Goal: Contribute content: Contribute content

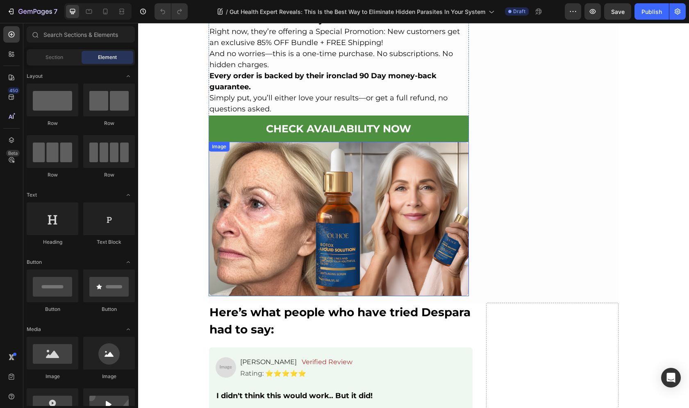
scroll to position [7137, 0]
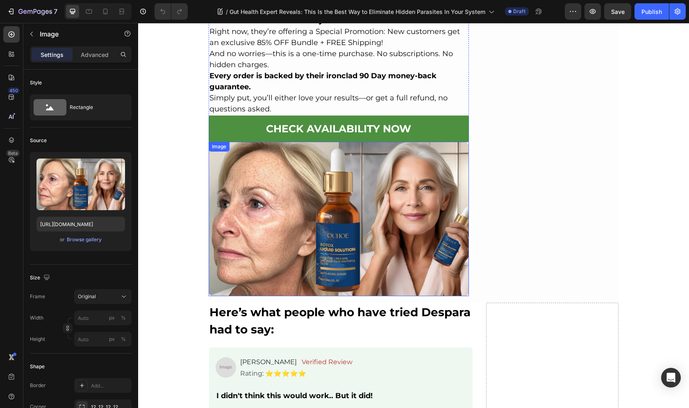
click at [333, 142] on img at bounding box center [339, 219] width 260 height 154
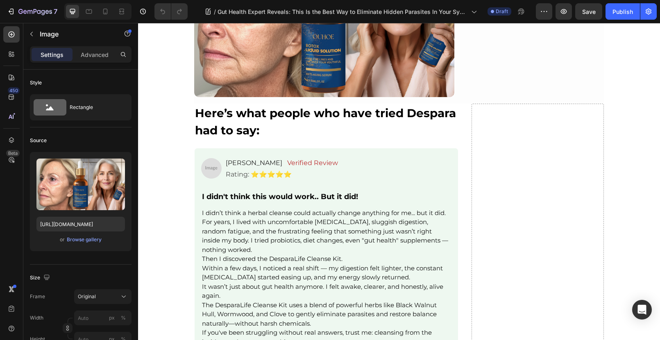
scroll to position [7133, 0]
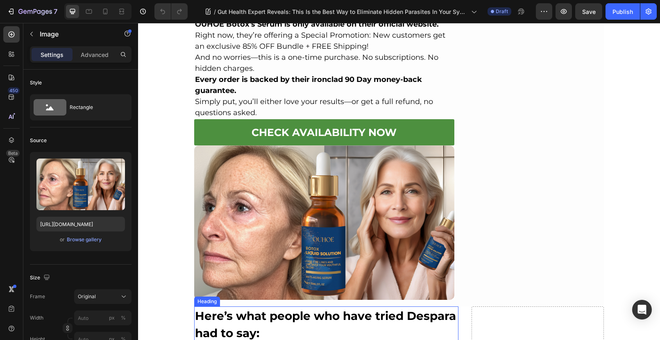
click at [231, 309] on strong "Here’s what people who have tried Despara had to say:" at bounding box center [325, 324] width 261 height 31
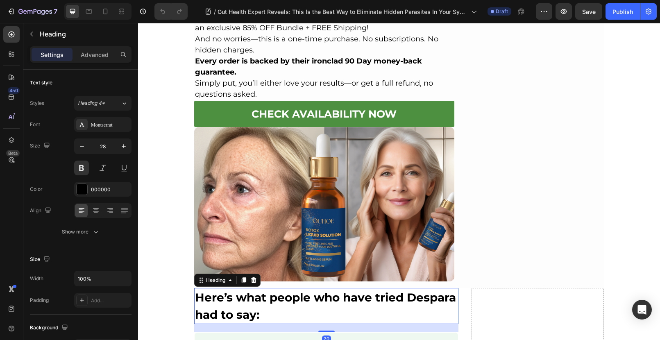
scroll to position [7194, 0]
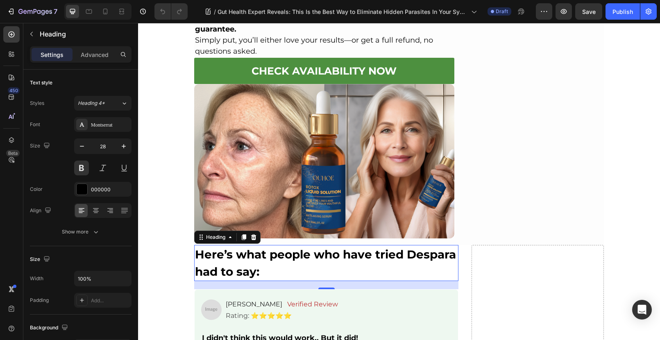
click at [266, 245] on h2 "Here’s what people who have tried Despara had to say:" at bounding box center [326, 263] width 264 height 36
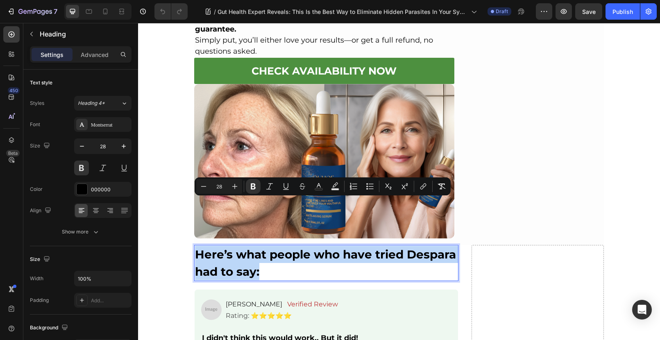
drag, startPoint x: 262, startPoint y: 225, endPoint x: 192, endPoint y: 197, distance: 75.4
click at [194, 245] on h2 "Here’s what people who have tried Despara had to say:" at bounding box center [326, 263] width 264 height 36
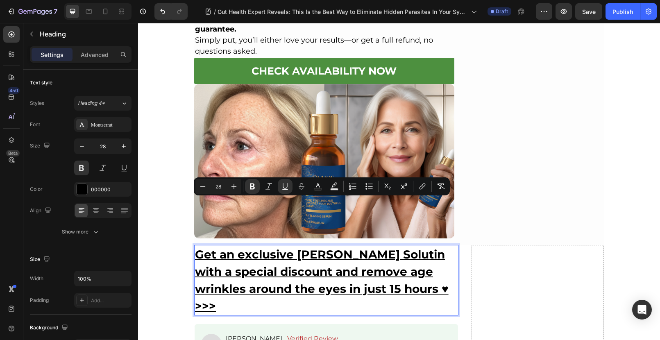
drag, startPoint x: 212, startPoint y: 256, endPoint x: 185, endPoint y: 197, distance: 64.7
click at [427, 186] on button "link" at bounding box center [422, 186] width 15 height 15
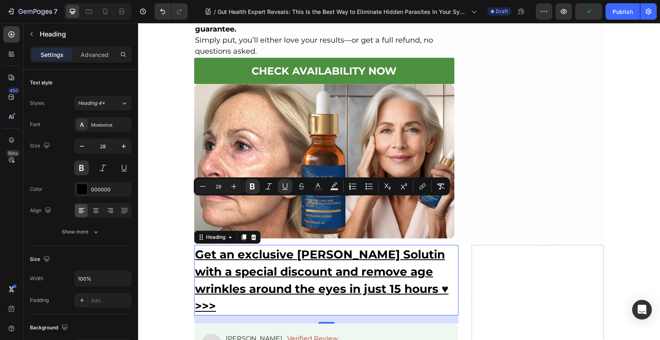
click at [213, 253] on p "Get an exclusive [PERSON_NAME] Solutin with a special discount and remove age w…" at bounding box center [326, 280] width 263 height 69
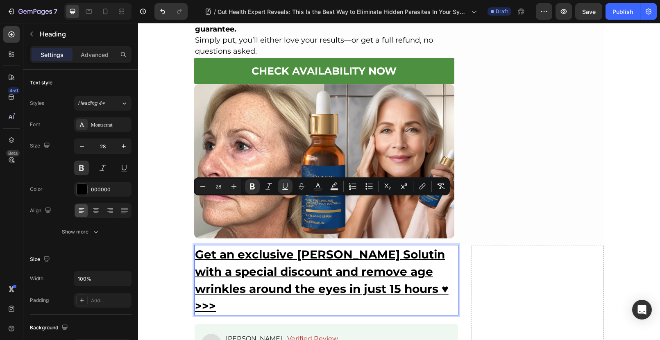
drag, startPoint x: 214, startPoint y: 256, endPoint x: 191, endPoint y: 196, distance: 64.2
click at [194, 245] on h2 "Get an exclusive [PERSON_NAME] Solutin with a special discount and remove age w…" at bounding box center [326, 280] width 264 height 70
click at [425, 187] on icon "Editor contextual toolbar" at bounding box center [422, 186] width 8 height 8
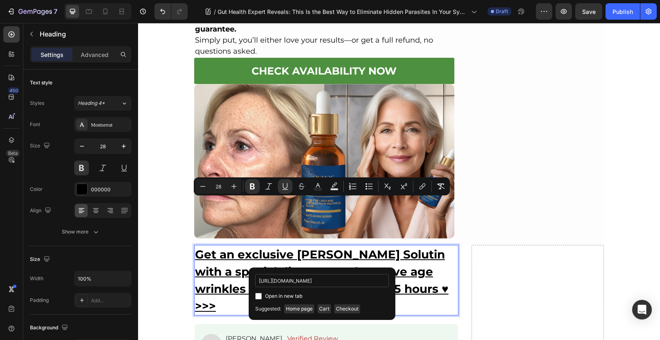
scroll to position [0, 55]
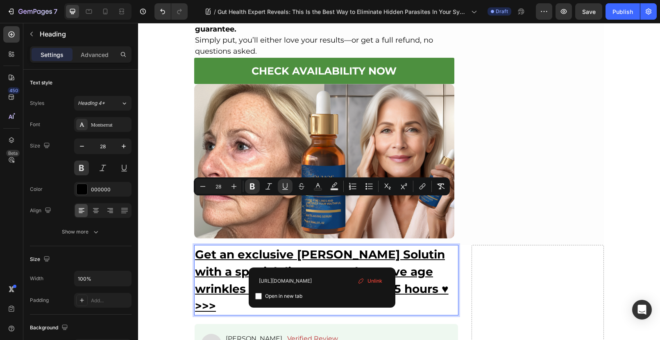
type input "https://www.chewsmartlab.com/products/botox-liquid-solution"
click at [260, 300] on div "Open in new tab" at bounding box center [322, 296] width 134 height 10
checkbox input "true"
click at [342, 257] on p "Get an exclusive [PERSON_NAME] Solutin with a special discount and remove age w…" at bounding box center [326, 280] width 263 height 69
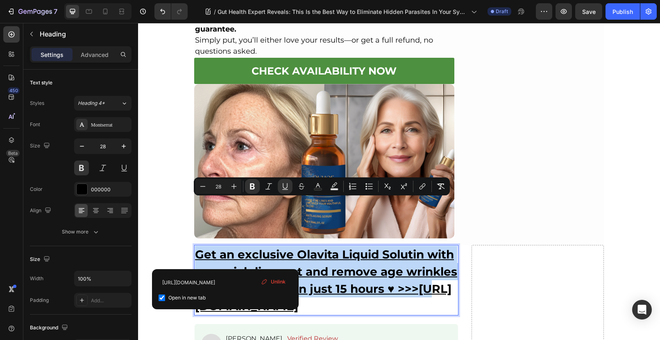
drag, startPoint x: 225, startPoint y: 258, endPoint x: 184, endPoint y: 204, distance: 67.9
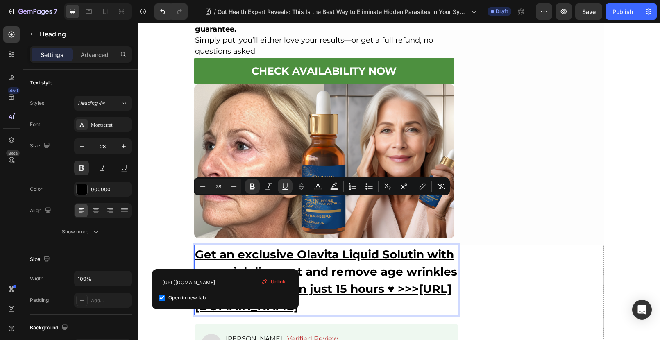
click at [345, 269] on p "Get an exclusive Olavita Liquid Solutin with a special discount and remove age …" at bounding box center [326, 280] width 263 height 69
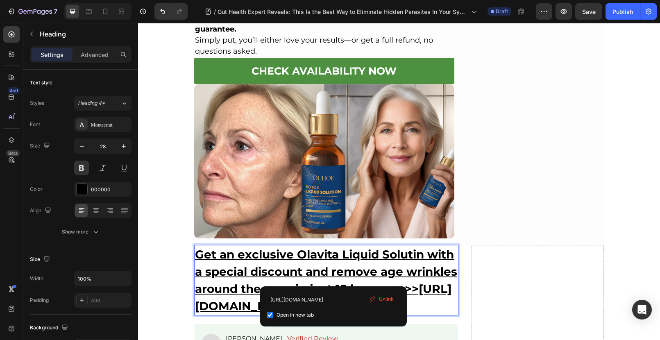
click at [271, 319] on div "Open in new tab" at bounding box center [334, 315] width 134 height 10
checkbox input "false"
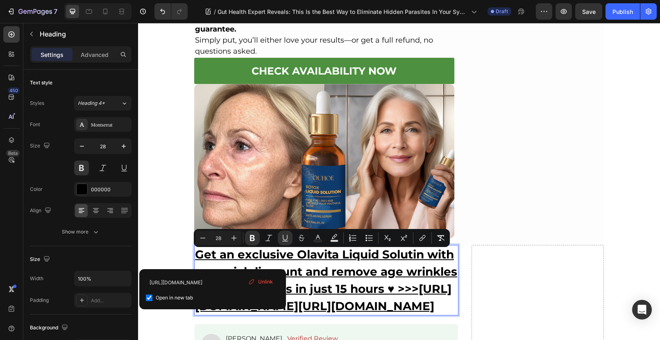
drag, startPoint x: 213, startPoint y: 259, endPoint x: 378, endPoint y: 311, distance: 173.4
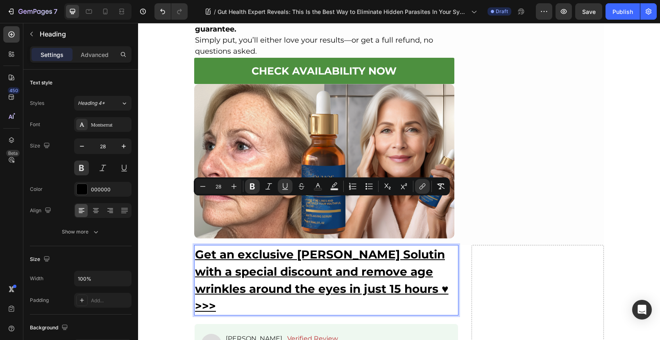
drag, startPoint x: 216, startPoint y: 258, endPoint x: 194, endPoint y: 197, distance: 65.1
click at [194, 245] on h2 "Get an exclusive [PERSON_NAME] Solutin with a special discount and remove age w…" at bounding box center [326, 280] width 264 height 70
click at [422, 187] on icon "Editor contextual toolbar" at bounding box center [422, 186] width 8 height 8
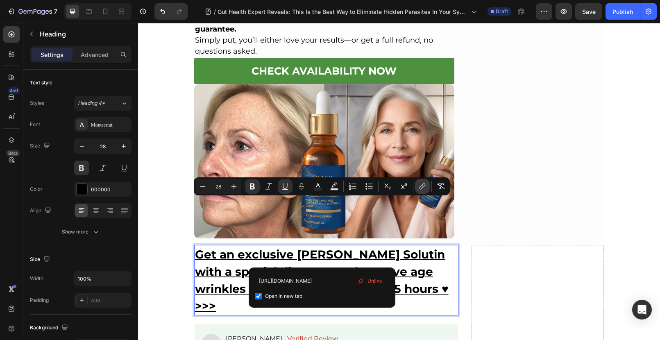
scroll to position [0, 55]
click at [220, 253] on p "Get an exclusive [PERSON_NAME] Solutin with a special discount and remove age w…" at bounding box center [326, 280] width 263 height 69
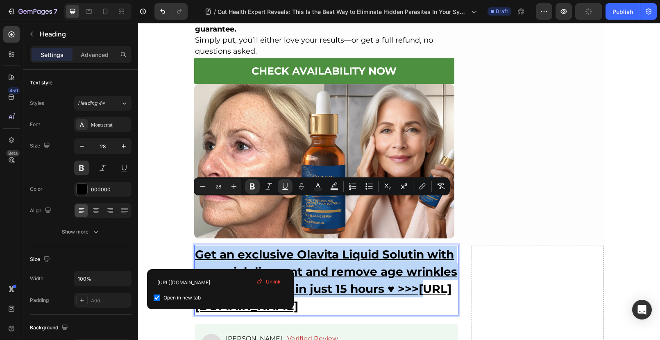
drag, startPoint x: 220, startPoint y: 254, endPoint x: 193, endPoint y: 197, distance: 62.9
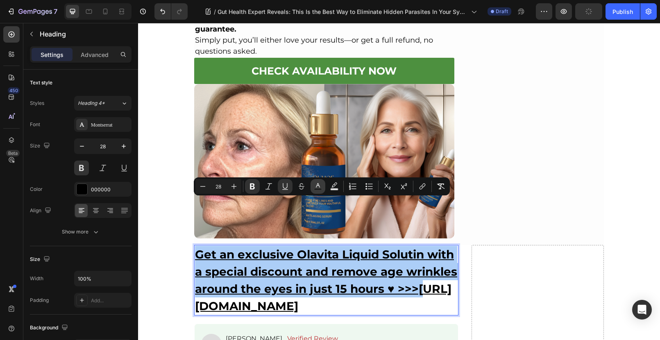
click at [313, 186] on button "Text Color" at bounding box center [318, 186] width 15 height 15
type input "000000"
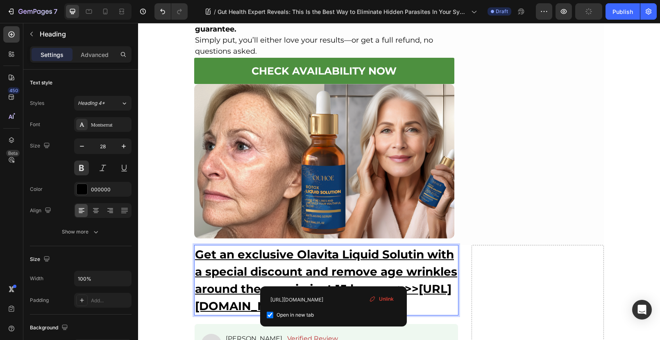
click at [356, 275] on p "Get an exclusive Olavita Liquid Solutin with a special discount and remove age …" at bounding box center [326, 280] width 263 height 69
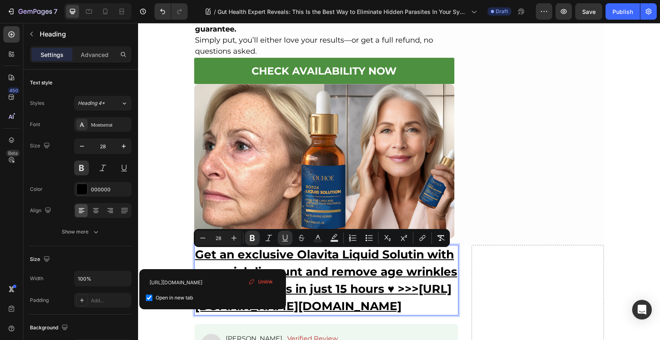
drag, startPoint x: 214, startPoint y: 255, endPoint x: 378, endPoint y: 310, distance: 173.3
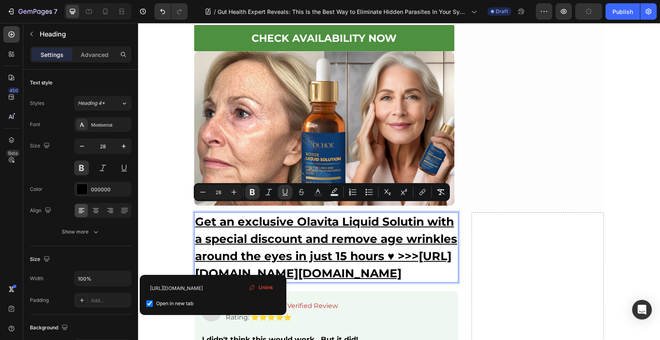
scroll to position [7240, 0]
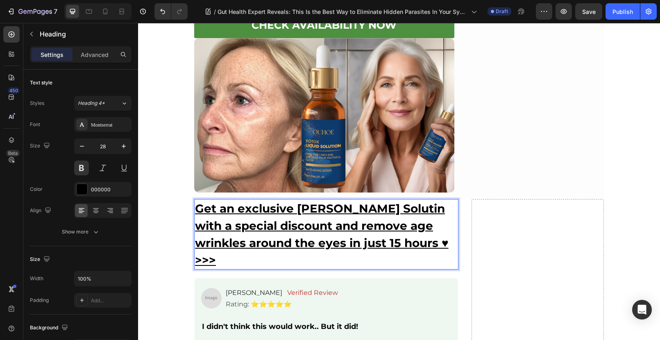
click at [379, 206] on p "Get an exclusive [PERSON_NAME] Solutin with a special discount and remove age w…" at bounding box center [326, 234] width 263 height 69
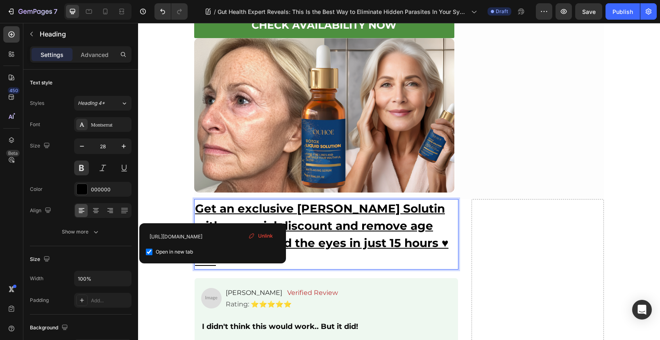
drag, startPoint x: 195, startPoint y: 159, endPoint x: 226, endPoint y: 209, distance: 58.9
drag, startPoint x: 195, startPoint y: 160, endPoint x: 224, endPoint y: 216, distance: 62.7
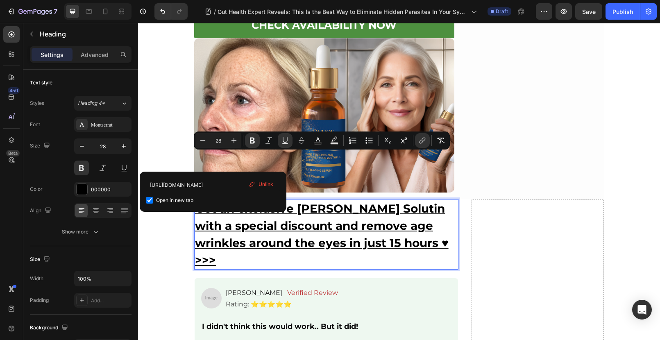
drag, startPoint x: 195, startPoint y: 160, endPoint x: 228, endPoint y: 215, distance: 63.8
click at [312, 143] on button "Text Color" at bounding box center [318, 140] width 15 height 15
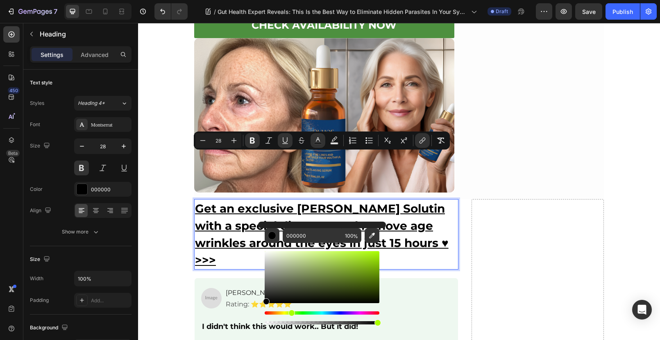
click at [291, 313] on div "Hue" at bounding box center [322, 312] width 115 height 3
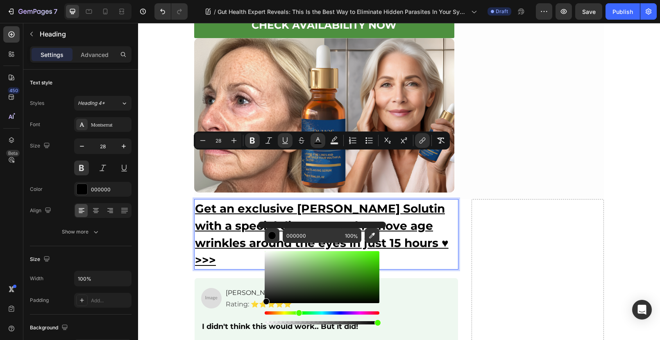
click at [298, 314] on div "Hue" at bounding box center [322, 312] width 115 height 3
click at [373, 255] on div "Editor contextual toolbar" at bounding box center [322, 277] width 115 height 52
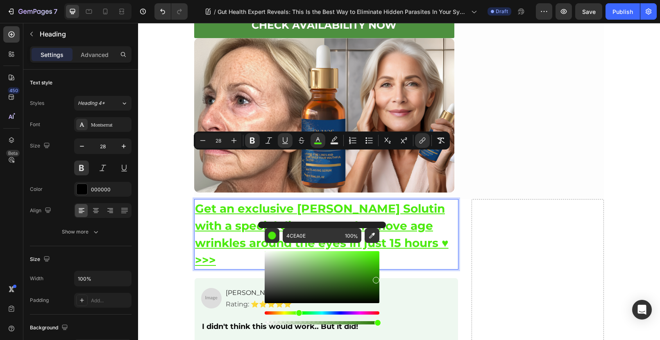
drag, startPoint x: 373, startPoint y: 259, endPoint x: 376, endPoint y: 279, distance: 19.9
click at [376, 279] on div "Editor contextual toolbar" at bounding box center [376, 280] width 7 height 7
type input "257704"
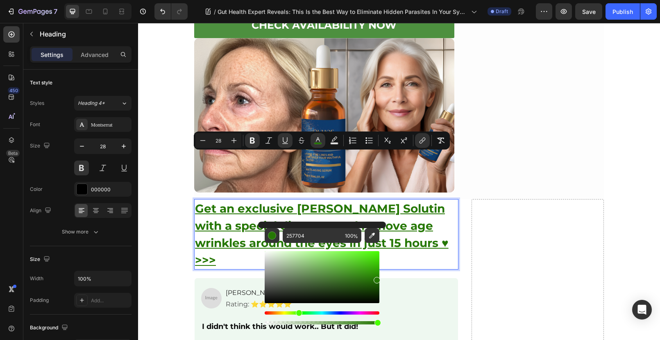
click at [298, 210] on p "Get an exclusive [PERSON_NAME] Solutin with a special discount and remove age w…" at bounding box center [326, 234] width 263 height 69
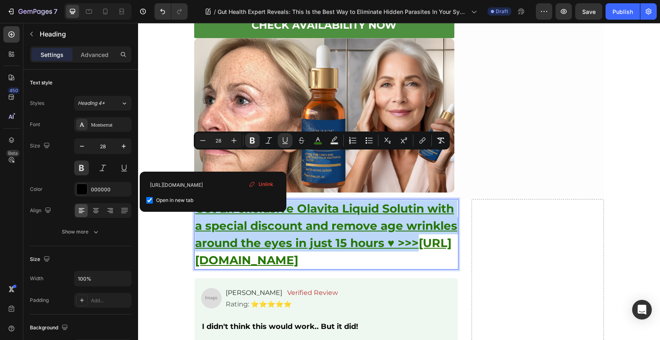
drag, startPoint x: 192, startPoint y: 155, endPoint x: 213, endPoint y: 213, distance: 61.4
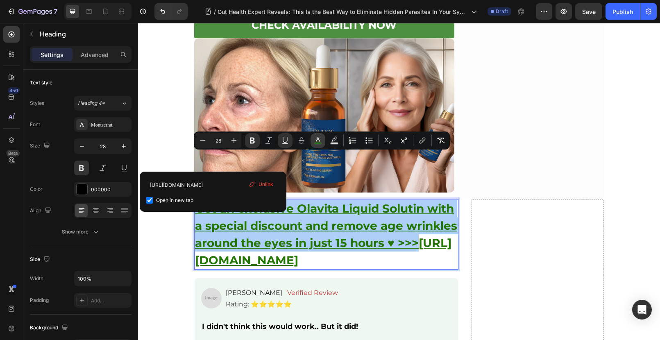
click at [318, 144] on rect "Editor contextual toolbar" at bounding box center [318, 144] width 8 height 2
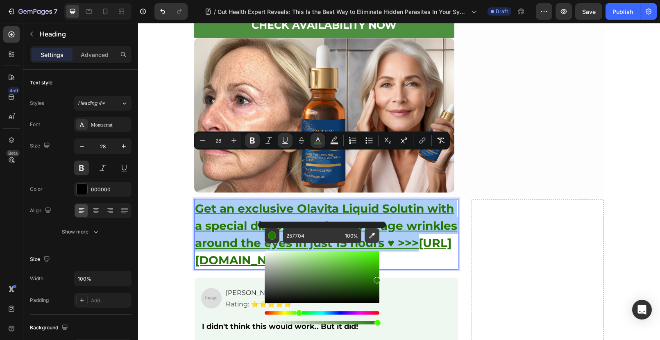
click at [370, 238] on icon "Editor contextual toolbar" at bounding box center [372, 236] width 8 height 8
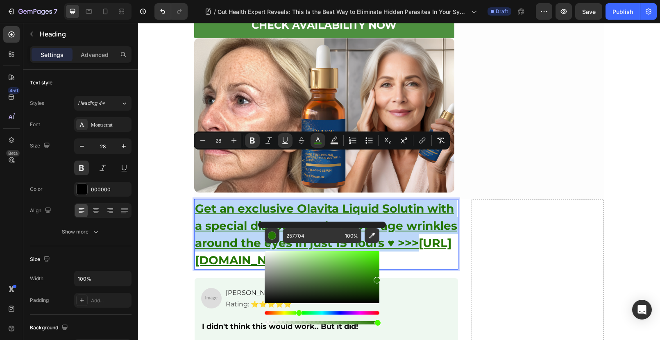
type input "0F3970"
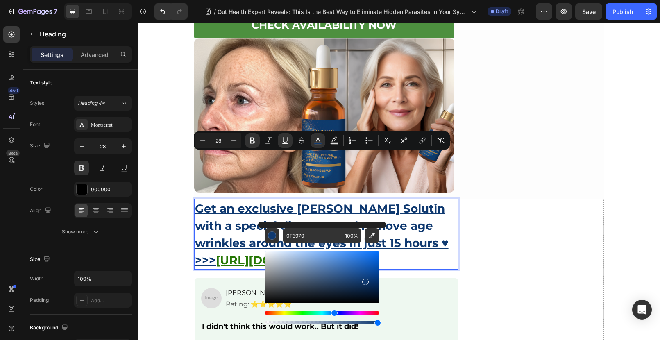
click at [436, 219] on p "Get an exclusive Olavita Liquid Solutin with a special discount and remove age …" at bounding box center [326, 234] width 263 height 69
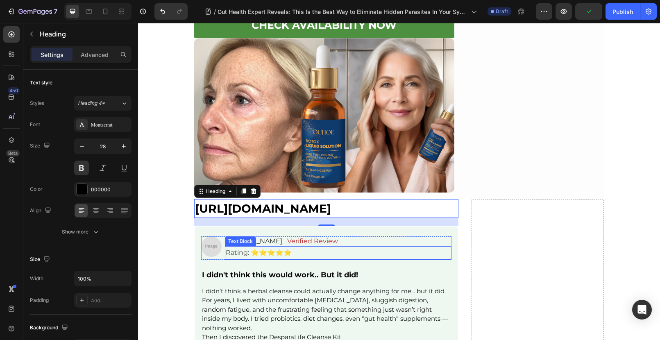
drag, startPoint x: 214, startPoint y: 209, endPoint x: 306, endPoint y: 222, distance: 92.7
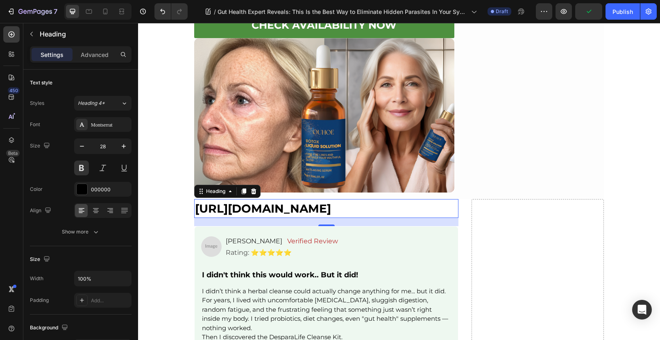
click at [343, 200] on p "https://www.chewsmartlab.com/products/botox-liquid-solution ⁠⁠⁠⁠⁠⁠⁠" at bounding box center [326, 208] width 263 height 17
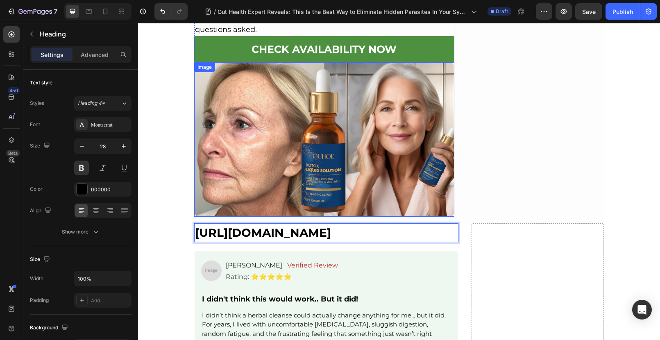
scroll to position [7199, 0]
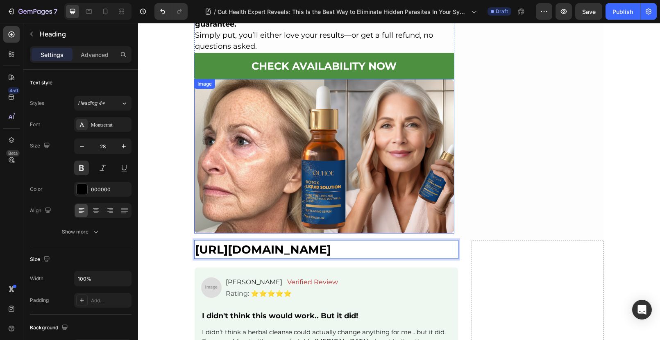
click at [390, 113] on img at bounding box center [324, 156] width 260 height 154
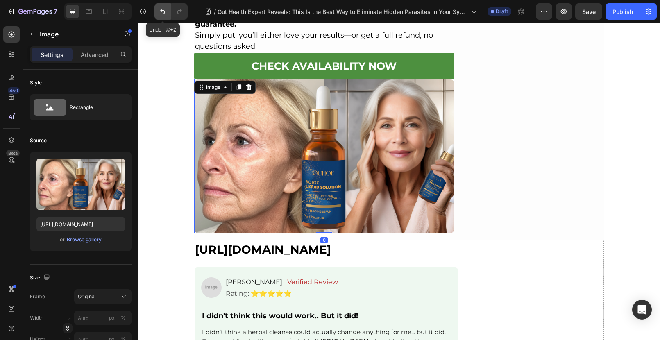
click at [161, 14] on icon "Undo/Redo" at bounding box center [163, 11] width 8 height 8
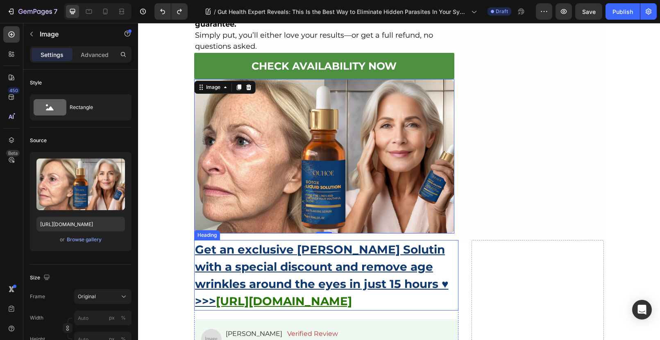
click at [236, 294] on u "https://www.chewsmartlab.com/products/botox-liquid-solution" at bounding box center [284, 301] width 136 height 14
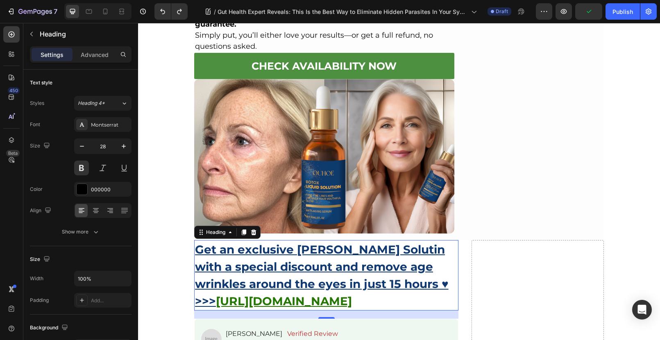
click at [337, 272] on h2 "Get an exclusive Olavita Liquid Solutin with a special discount and remove age …" at bounding box center [326, 275] width 264 height 70
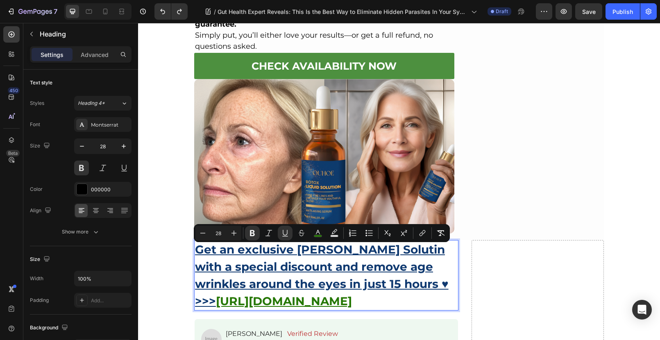
drag, startPoint x: 334, startPoint y: 270, endPoint x: 214, endPoint y: 253, distance: 121.2
click at [214, 253] on p "Get an exclusive Olavita Liquid Solutin with a special discount and remove age …" at bounding box center [326, 275] width 263 height 69
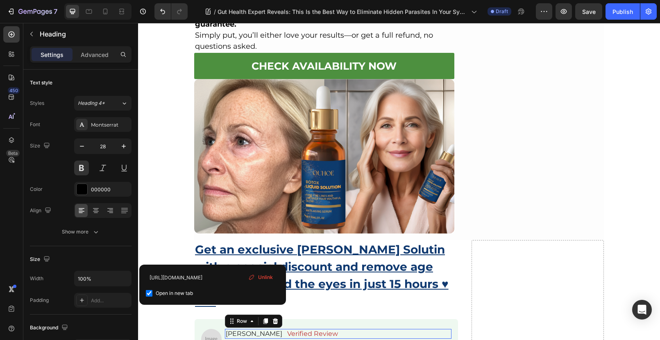
click at [379, 329] on div "Charlotte H. Text Block Verified Review Text Block Row 0" at bounding box center [338, 334] width 227 height 10
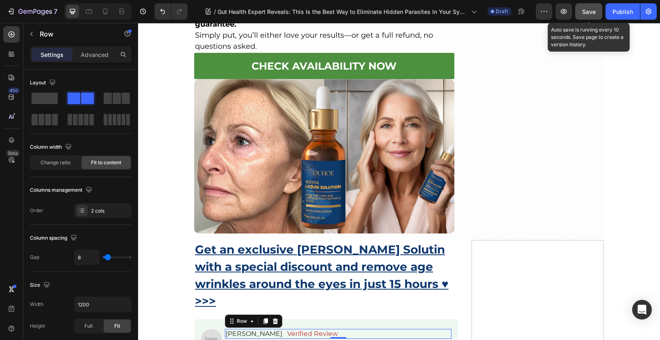
click at [586, 9] on span "Save" at bounding box center [589, 11] width 14 height 7
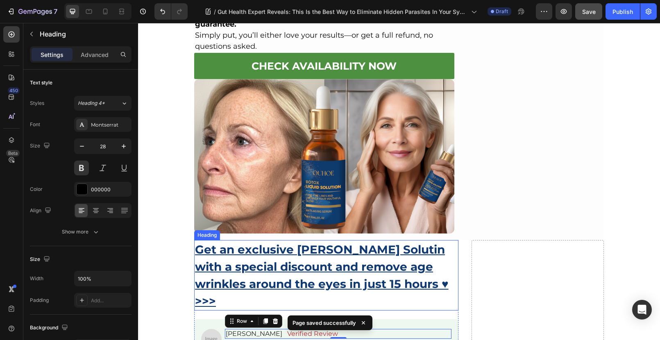
click at [246, 251] on p "⁠⁠⁠⁠⁠⁠⁠ Get an exclusive Olavita Liquid Solutin with a special discount and rem…" at bounding box center [326, 275] width 263 height 69
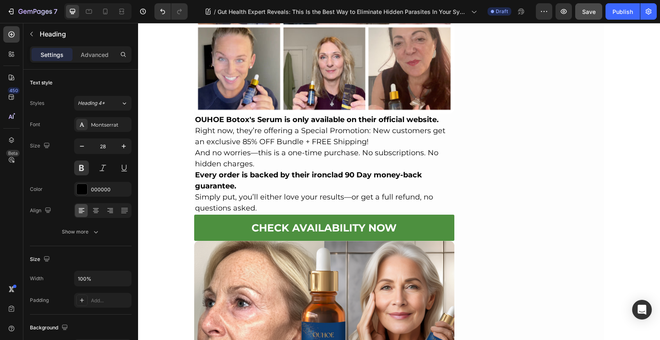
scroll to position [6936, 0]
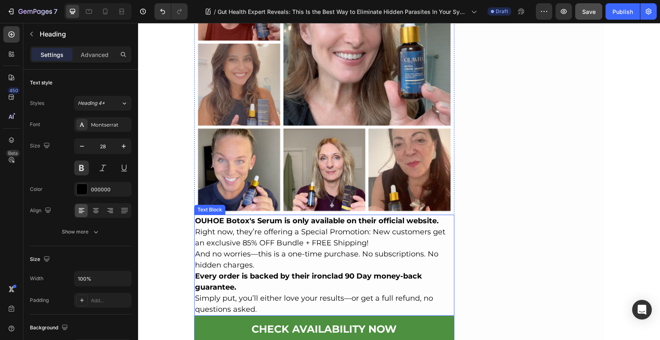
click at [245, 272] on strong "Every order is backed by their ironclad 90 Day money-back guarantee." at bounding box center [308, 282] width 227 height 20
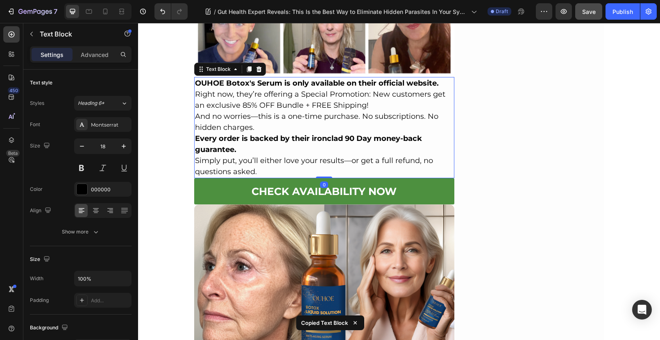
scroll to position [7186, 0]
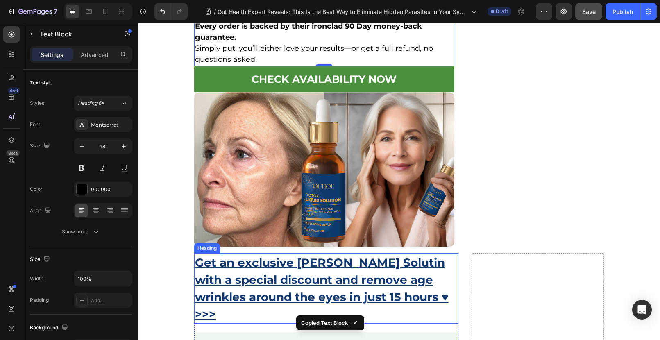
click at [222, 270] on h2 "Get an exclusive [PERSON_NAME] Solutin with a special discount and remove age w…" at bounding box center [326, 288] width 264 height 70
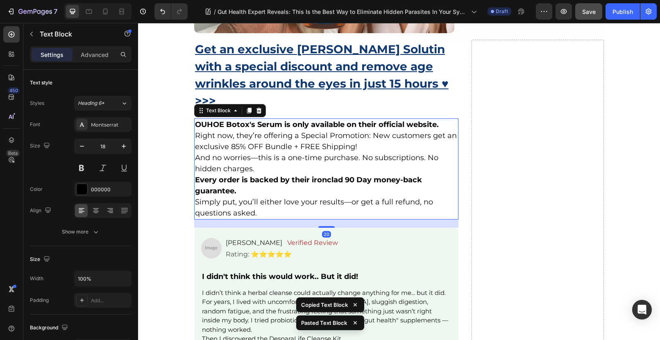
scroll to position [7235, 0]
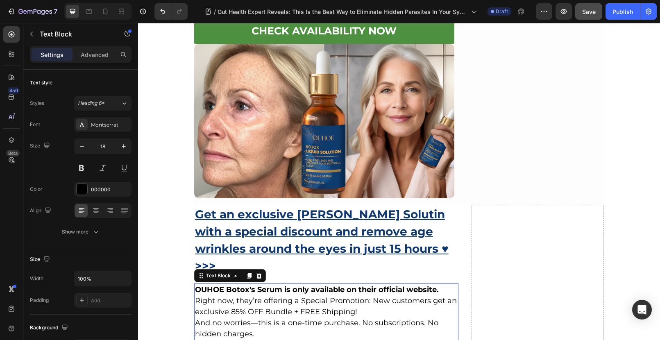
click at [239, 295] on p "Right now, they’re offering a Special Promotion: New customers get an exclusive…" at bounding box center [326, 306] width 263 height 22
click at [195, 285] on strong "OUHOE Botox's Serum is only available on their official website." at bounding box center [317, 289] width 244 height 9
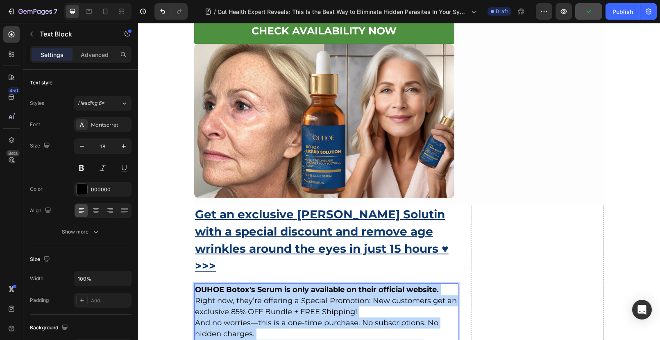
drag, startPoint x: 193, startPoint y: 241, endPoint x: 266, endPoint y: 326, distance: 111.9
click at [266, 326] on div "OUHOE Botox's Serum is only available on their official website. Right now, the…" at bounding box center [326, 334] width 264 height 101
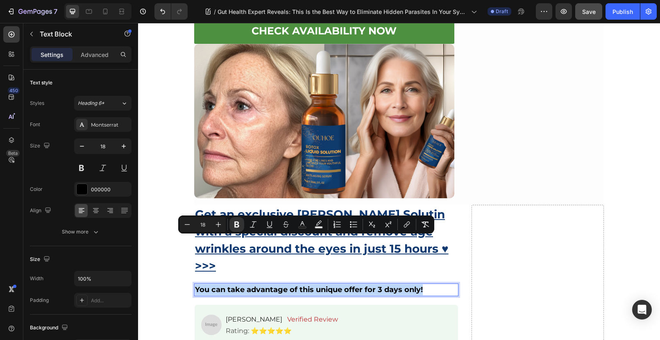
drag, startPoint x: 426, startPoint y: 241, endPoint x: 193, endPoint y: 239, distance: 233.6
click at [195, 284] on p "You can take advantage of this unique offer for 3 days only!" at bounding box center [326, 289] width 263 height 11
click at [301, 223] on icon "Editor contextual toolbar" at bounding box center [302, 223] width 4 height 5
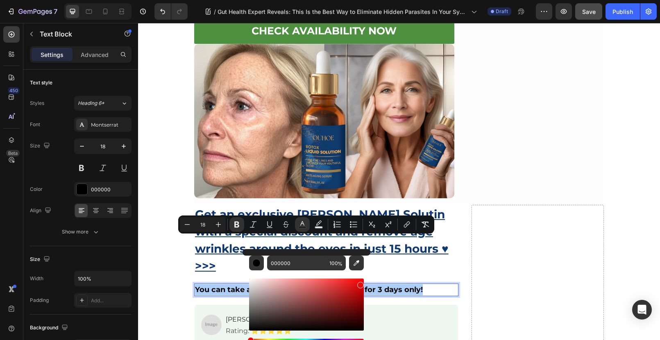
click at [360, 284] on div "Editor contextual toolbar" at bounding box center [306, 305] width 115 height 52
type input "E50909"
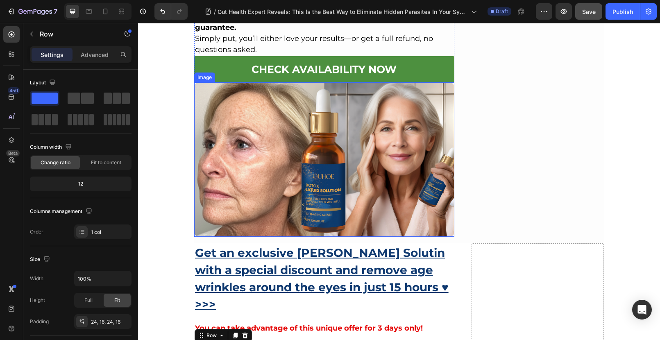
scroll to position [7155, 0]
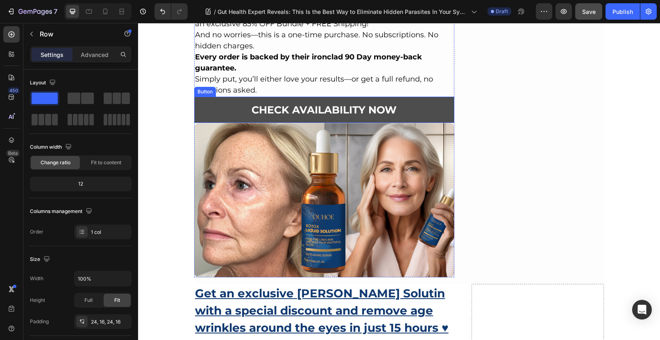
click at [209, 97] on div "CHECK AVAILABILITY NOW Button" at bounding box center [324, 110] width 260 height 27
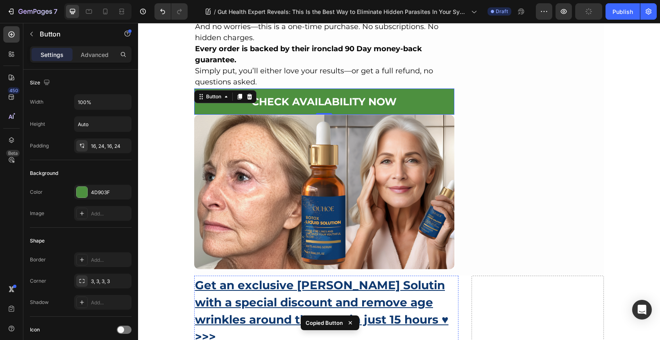
scroll to position [7171, 0]
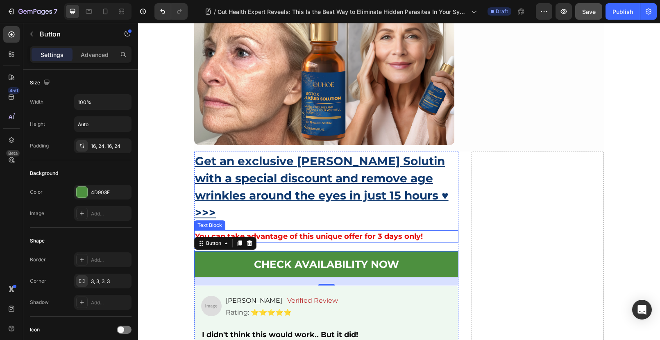
scroll to position [7365, 0]
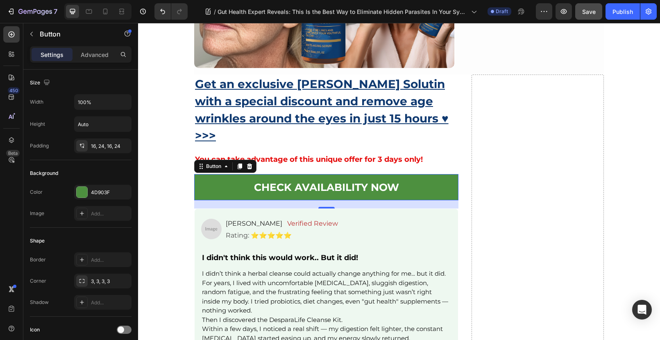
click at [236, 200] on div "20" at bounding box center [326, 204] width 264 height 8
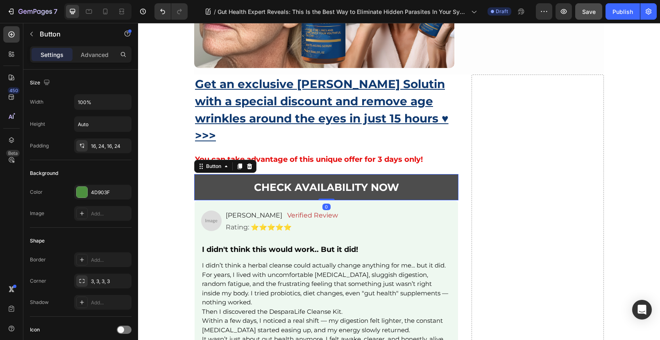
drag, startPoint x: 318, startPoint y: 159, endPoint x: 321, endPoint y: 146, distance: 13.8
click at [321, 174] on div "CHECK AVAILABILITY NOW Button 0" at bounding box center [326, 187] width 264 height 27
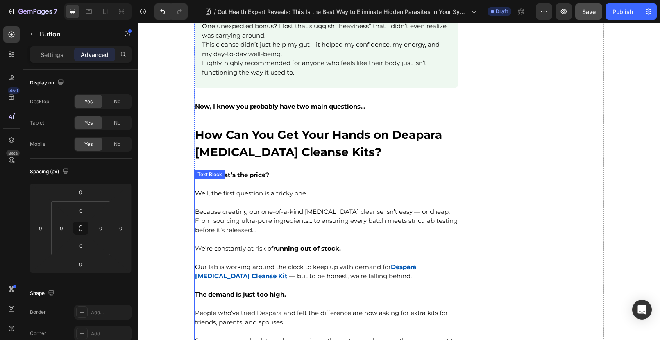
scroll to position [7875, 0]
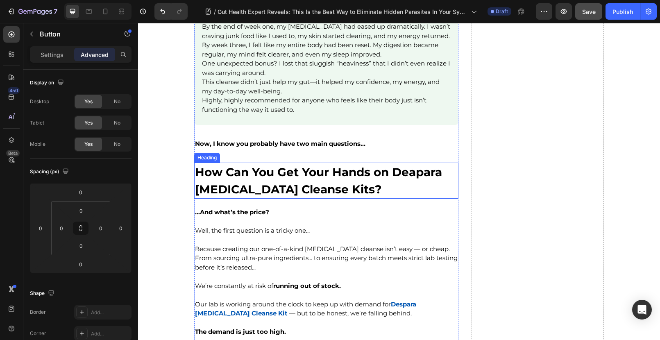
click at [259, 173] on strong "How Can You Get Your Hands on Deapara Parasite Cleanse Kits?" at bounding box center [318, 180] width 247 height 31
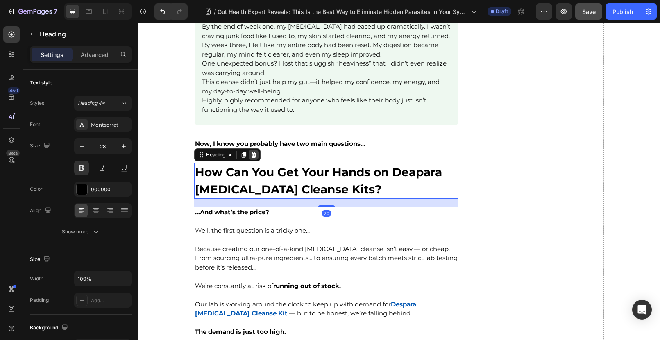
click at [252, 152] on icon at bounding box center [253, 155] width 5 height 6
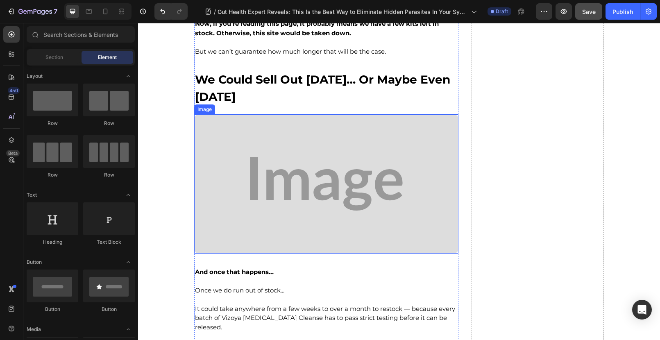
scroll to position [8216, 0]
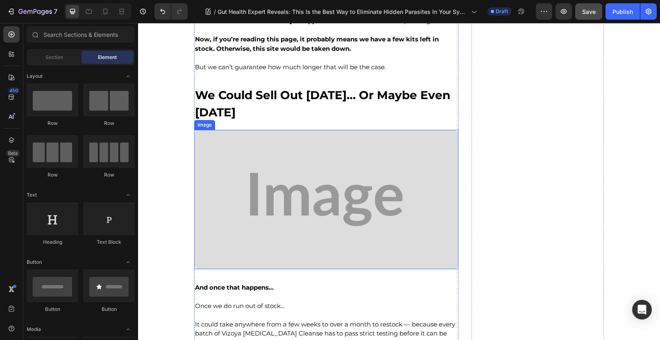
click at [289, 162] on img at bounding box center [326, 199] width 264 height 139
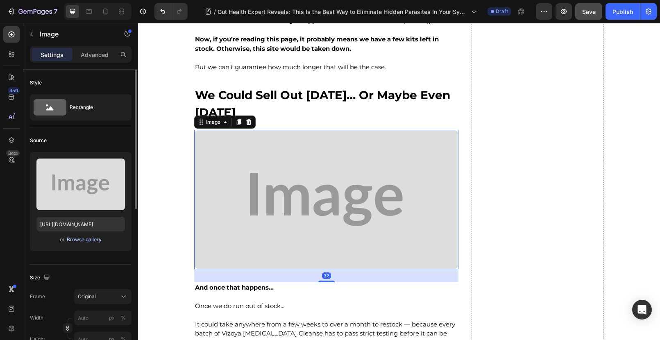
click at [86, 241] on div "Browse gallery" at bounding box center [84, 239] width 35 height 7
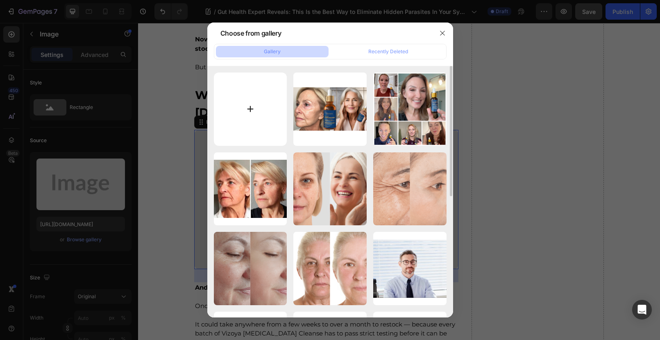
type input "C:\fakepath\188.png"
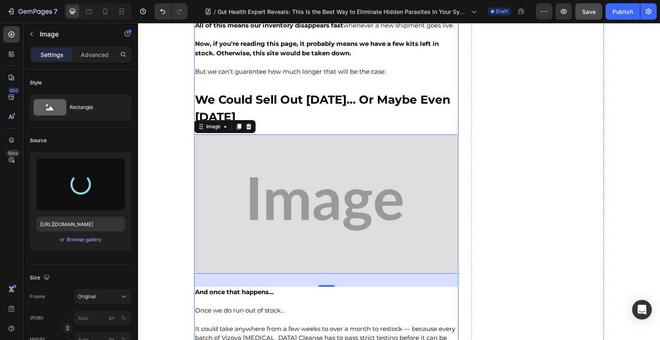
scroll to position [8211, 0]
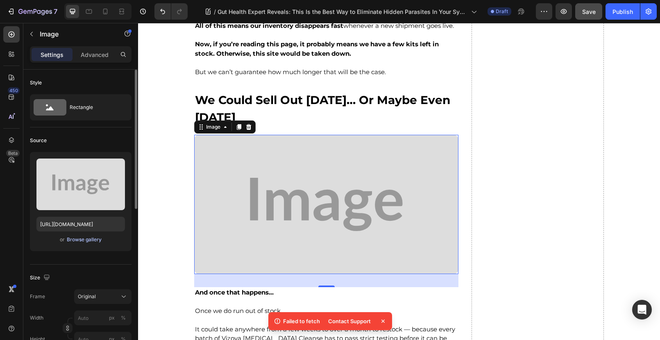
click at [83, 241] on div "Browse gallery" at bounding box center [84, 239] width 35 height 7
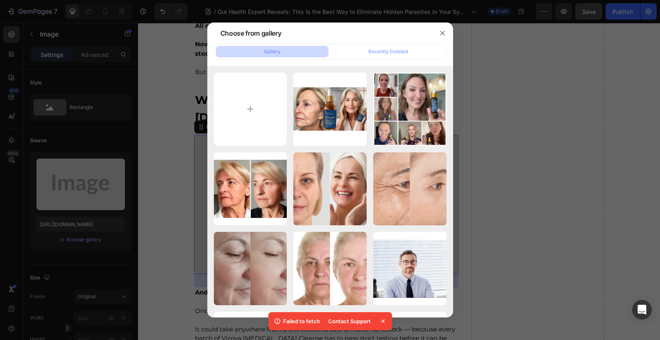
type input "C:\fakepath\188.png"
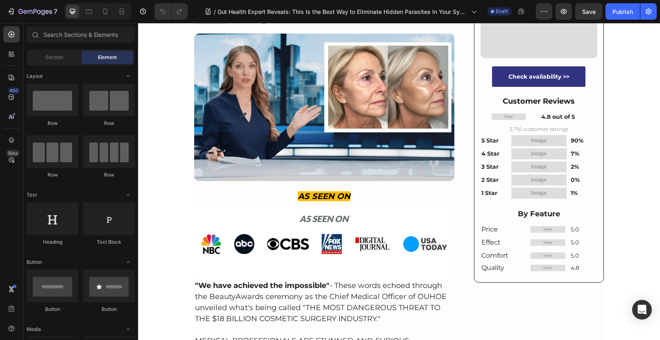
scroll to position [252, 0]
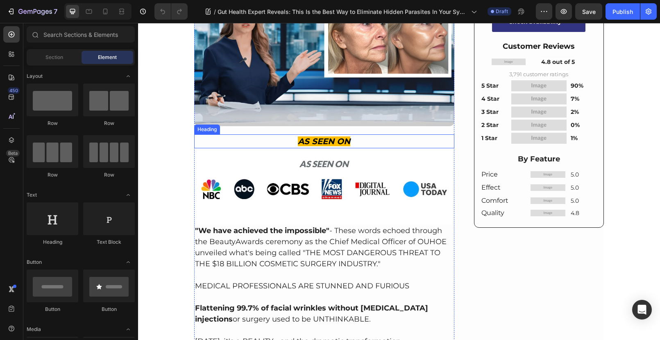
click at [271, 141] on h2 "AS SEEN ON" at bounding box center [324, 141] width 260 height 14
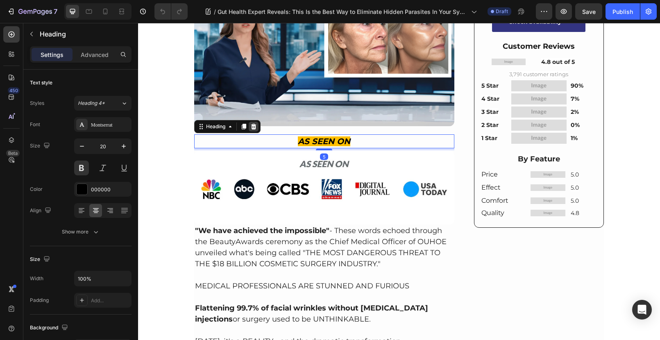
click at [252, 125] on icon at bounding box center [253, 127] width 5 height 6
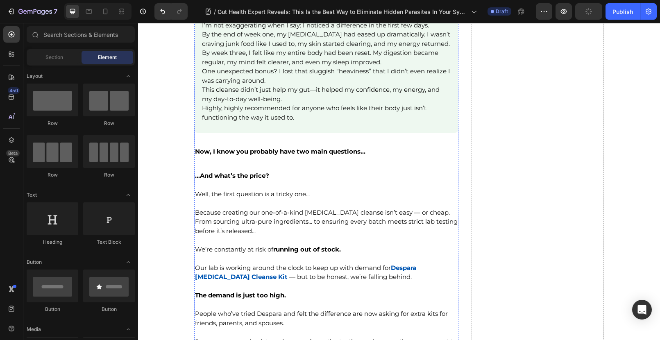
scroll to position [8252, 0]
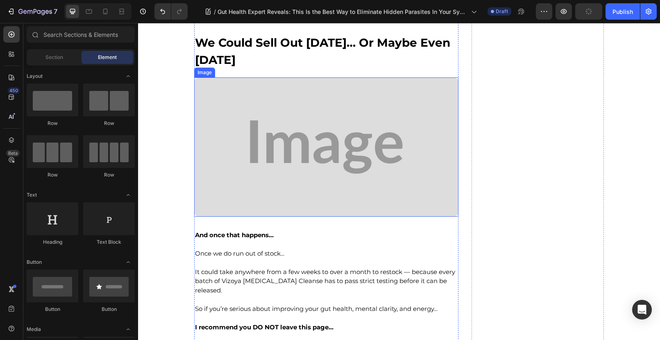
click at [301, 115] on img at bounding box center [326, 146] width 264 height 139
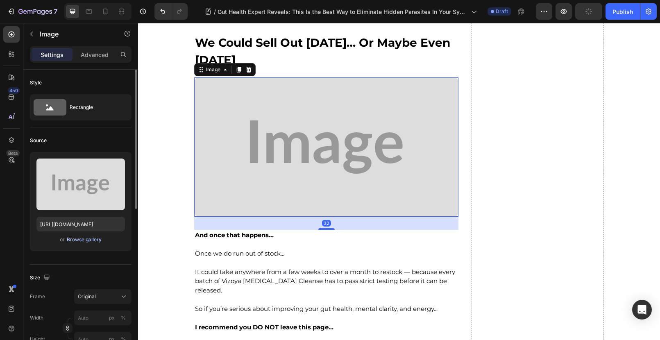
click at [79, 239] on div "Browse gallery" at bounding box center [84, 239] width 35 height 7
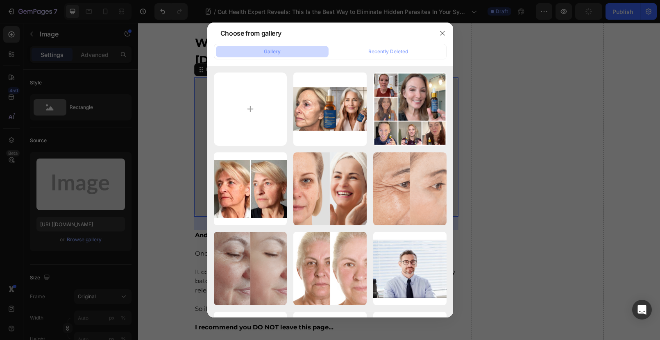
type input "C:\fakepath\188.png"
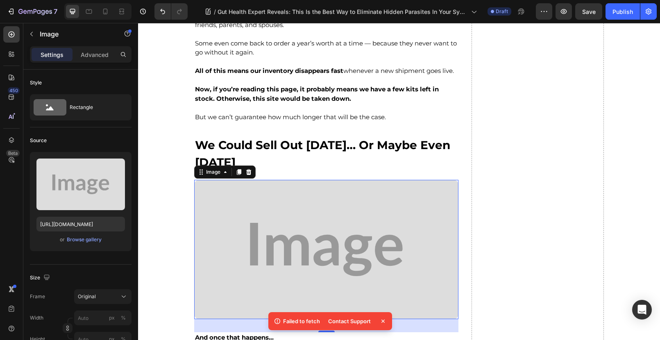
scroll to position [8123, 0]
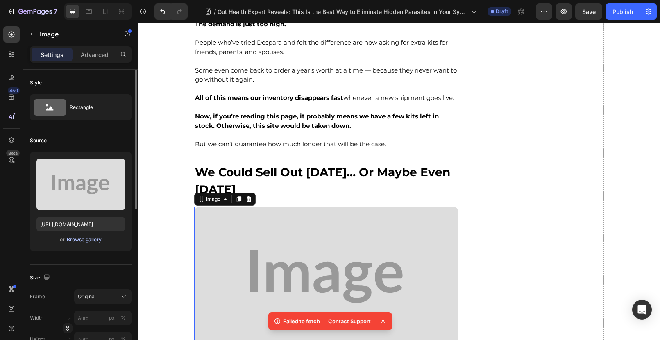
click at [76, 239] on div "Browse gallery" at bounding box center [84, 239] width 35 height 7
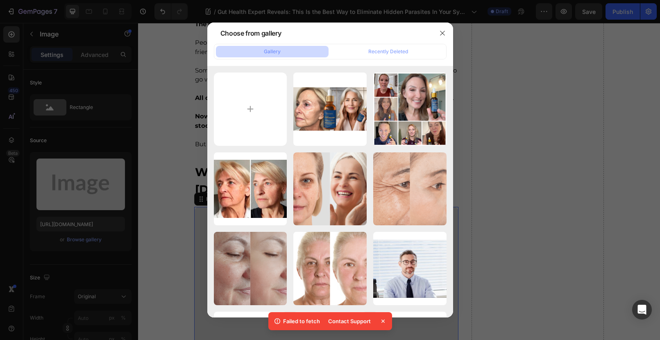
type input "C:\fakepath\188.png"
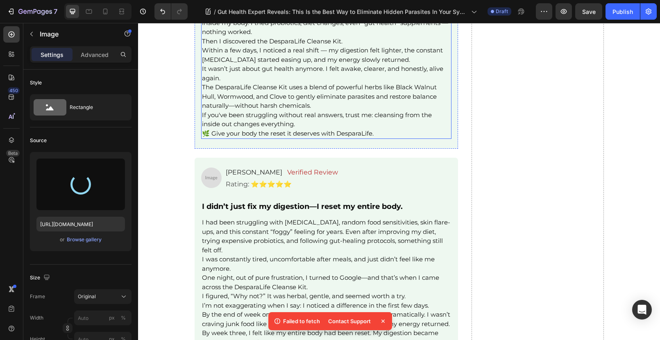
scroll to position [7695, 0]
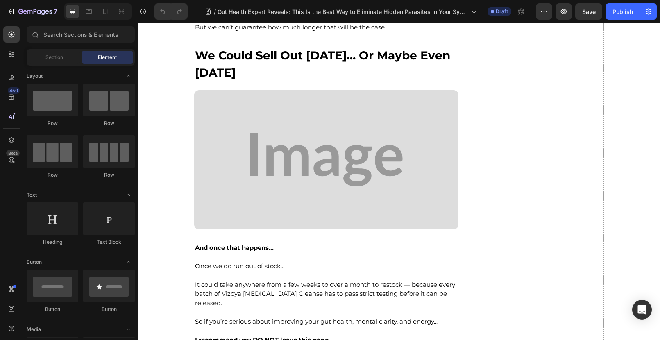
scroll to position [8319, 0]
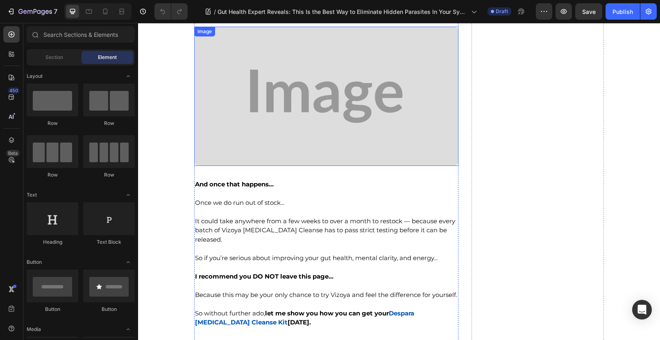
click at [270, 72] on img at bounding box center [326, 96] width 264 height 139
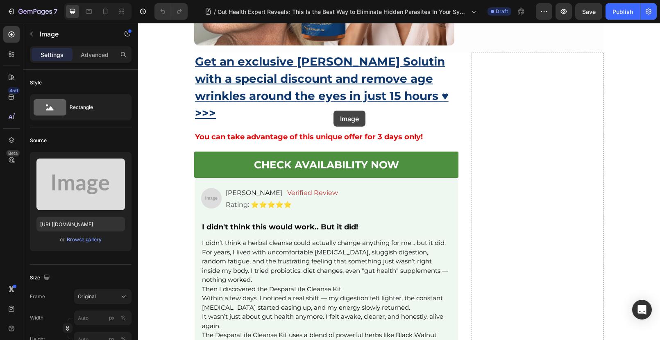
scroll to position [7224, 0]
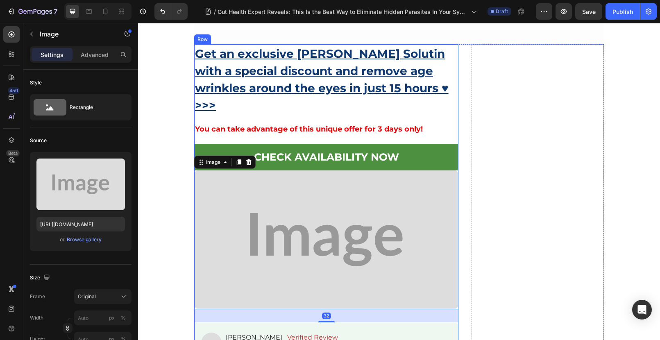
scroll to position [7392, 0]
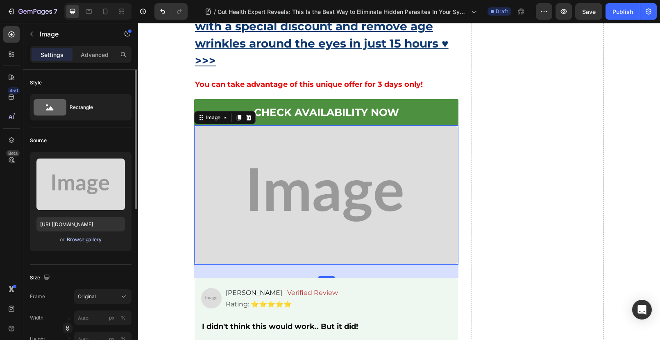
click at [83, 242] on div "Browse gallery" at bounding box center [84, 239] width 35 height 7
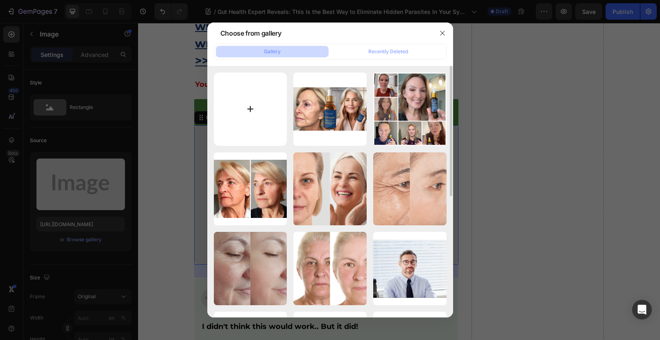
type input "C:\fakepath\188.png"
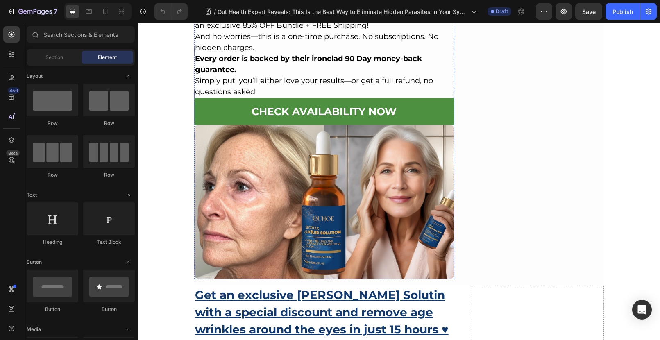
scroll to position [7446, 0]
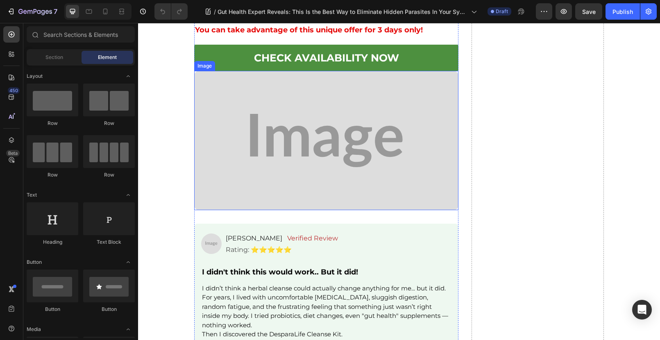
click at [287, 107] on img at bounding box center [326, 140] width 264 height 139
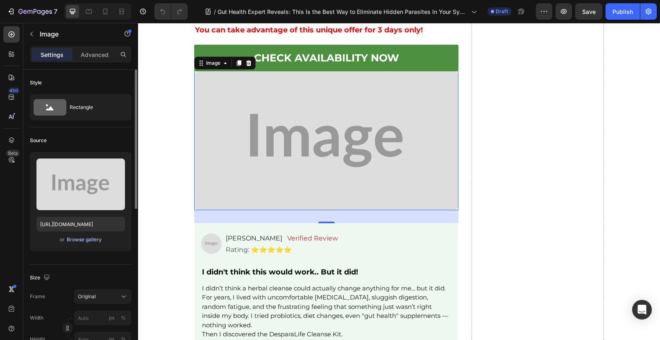
click at [82, 240] on div "Browse gallery" at bounding box center [84, 239] width 35 height 7
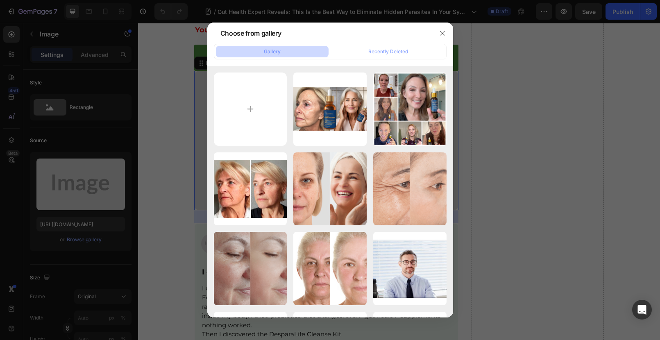
type input "C:\fakepath\188.png"
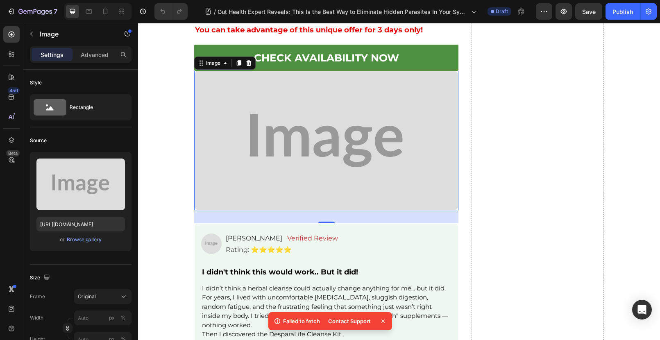
click at [279, 113] on img at bounding box center [326, 140] width 264 height 139
click at [83, 239] on div "Browse gallery" at bounding box center [84, 239] width 35 height 7
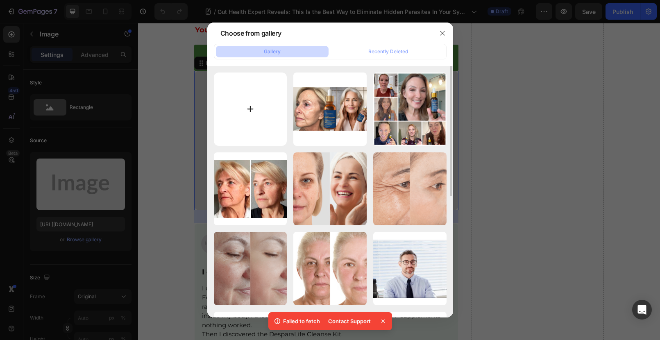
type input "C:\fakepath\188.png"
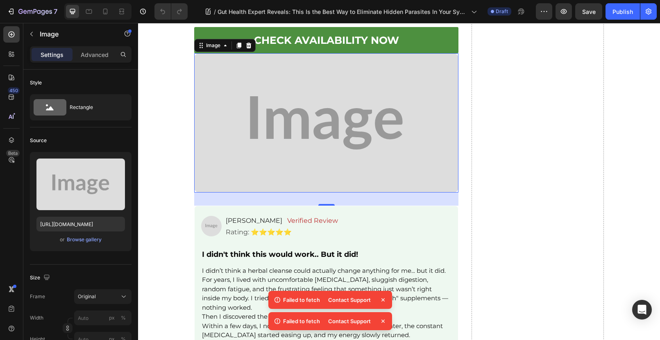
scroll to position [7486, 0]
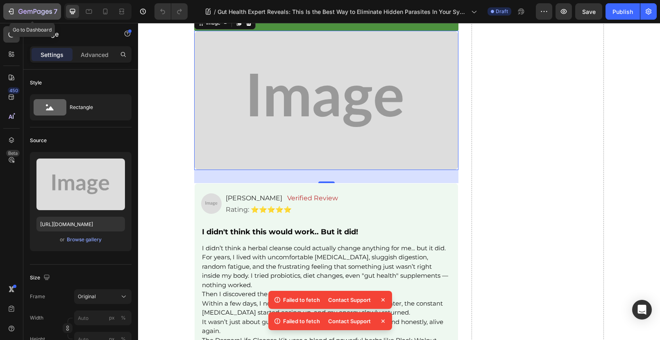
click at [30, 10] on icon "button" at bounding box center [29, 12] width 5 height 4
